Goal: Task Accomplishment & Management: Complete application form

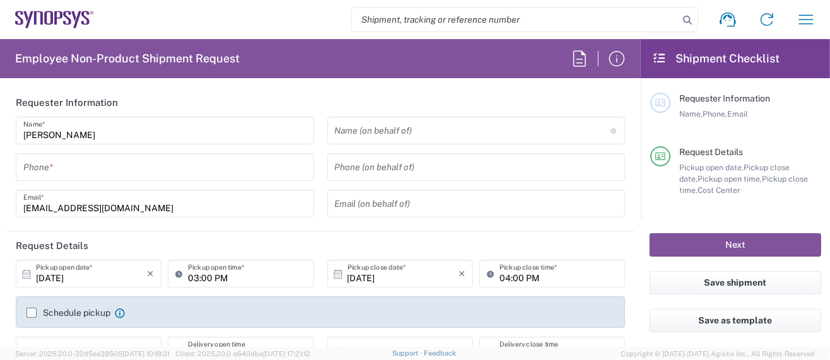
type input "Department"
type input "Delivered at Place"
type input "US01, SG, MSIP2, R&D 510464"
type input "[GEOGRAPHIC_DATA]"
type input "[US_STATE]"
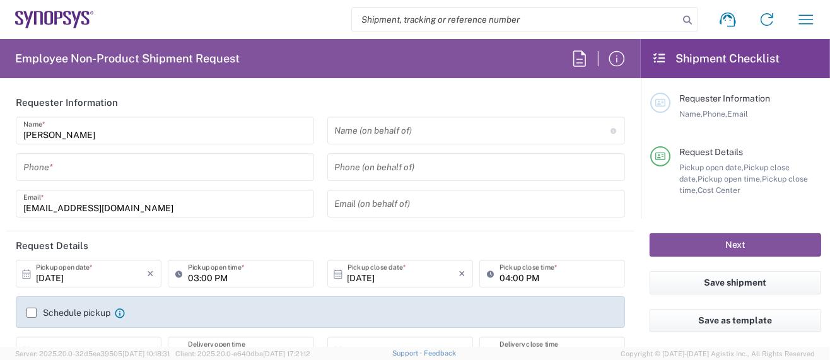
type input "[GEOGRAPHIC_DATA]"
type input "Hillsboro US03"
